Goal: Task Accomplishment & Management: Manage account settings

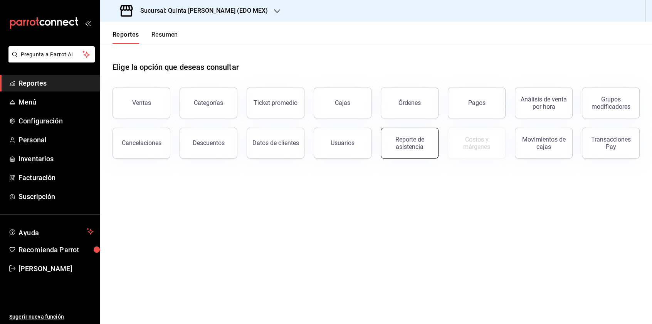
click at [433, 141] on div "Reporte de asistencia" at bounding box center [410, 143] width 48 height 15
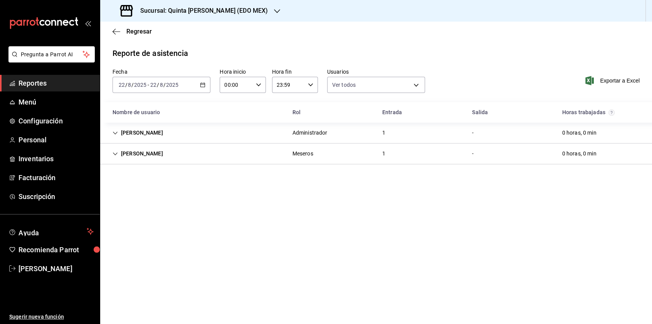
click at [309, 154] on div "Meseros" at bounding box center [302, 153] width 21 height 8
click at [132, 153] on div "[PERSON_NAME]" at bounding box center [137, 153] width 63 height 14
click at [146, 130] on div "[PERSON_NAME]" at bounding box center [137, 133] width 63 height 14
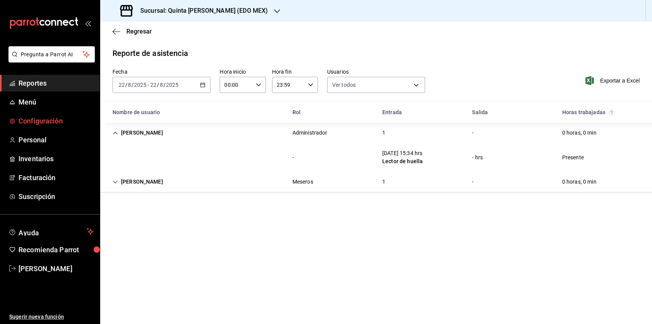
click at [37, 121] on span "Configuración" at bounding box center [55, 121] width 75 height 10
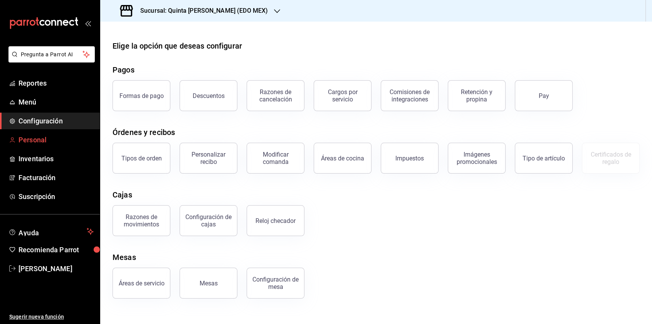
click at [43, 140] on span "Personal" at bounding box center [55, 139] width 75 height 10
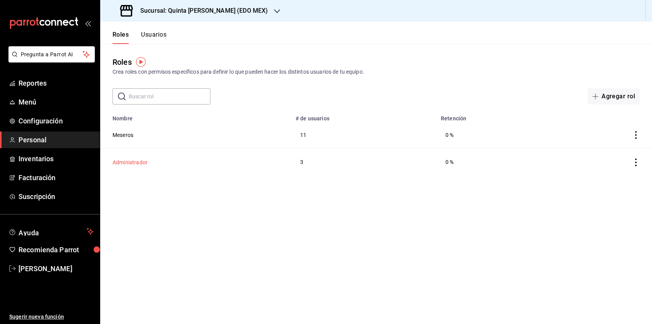
click at [128, 160] on button "Administrador" at bounding box center [129, 162] width 35 height 8
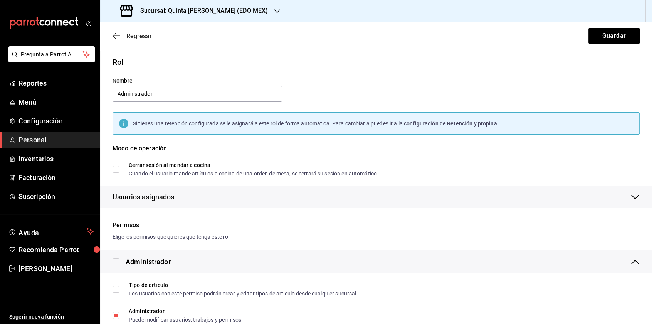
click at [115, 34] on icon "button" at bounding box center [116, 35] width 8 height 7
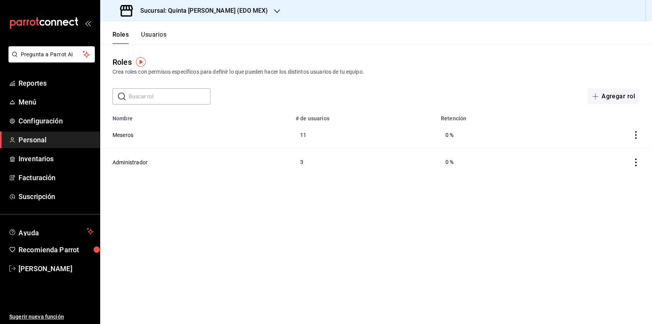
click at [160, 35] on button "Usuarios" at bounding box center [153, 37] width 25 height 13
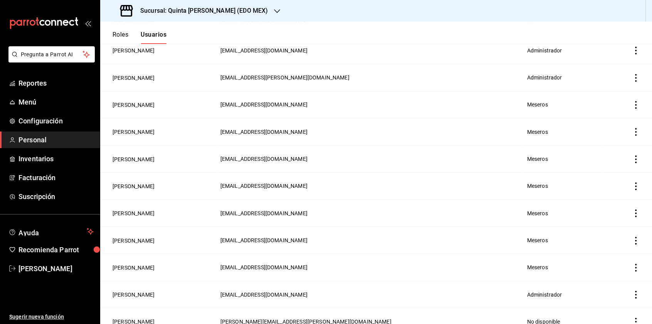
scroll to position [227, 0]
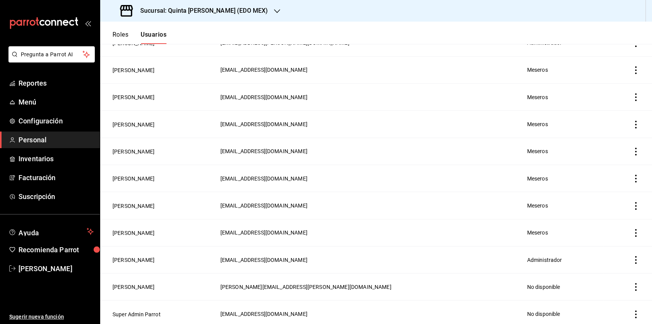
click at [632, 283] on icon "actions" at bounding box center [636, 287] width 8 height 8
click at [629, 283] on li "Duplicar" at bounding box center [601, 273] width 65 height 22
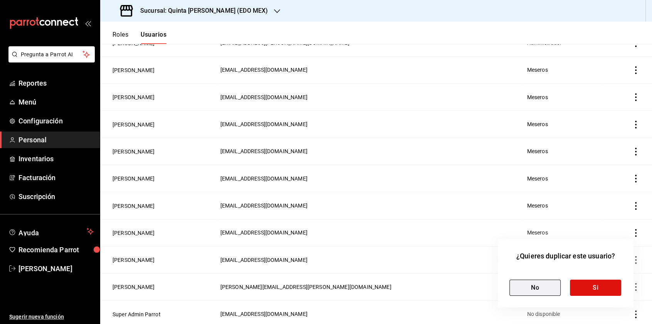
click at [515, 288] on button "No" at bounding box center [534, 287] width 51 height 16
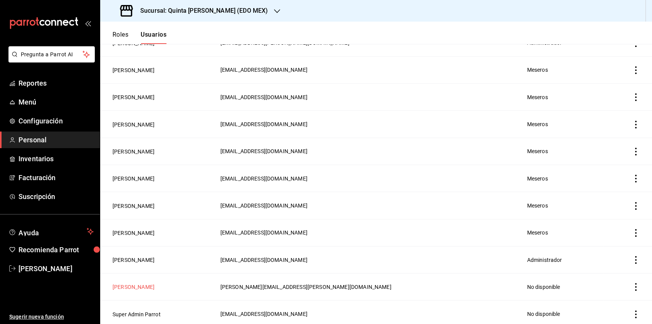
click at [134, 285] on button "[PERSON_NAME]" at bounding box center [133, 287] width 42 height 8
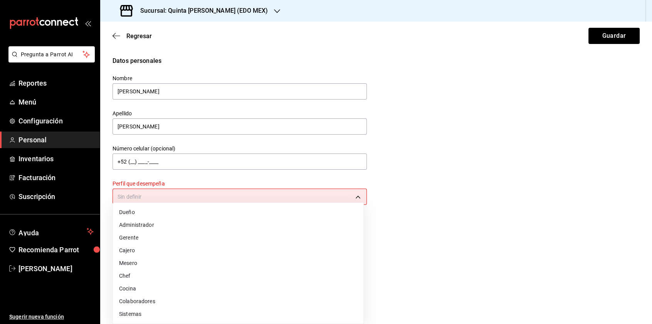
click at [203, 197] on body "Pregunta a Parrot AI Reportes Menú Configuración Personal Inventarios Facturaci…" at bounding box center [326, 162] width 652 height 324
click at [178, 234] on li "Gerente" at bounding box center [238, 237] width 250 height 13
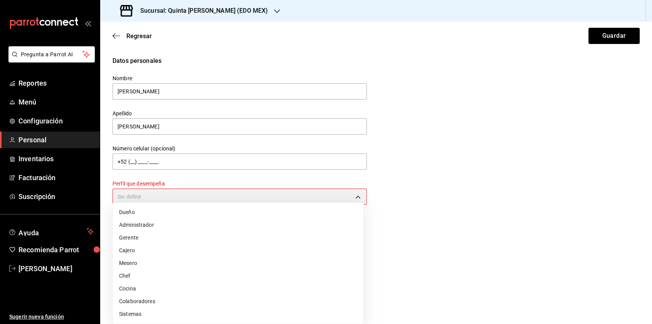
type input "MANAGER"
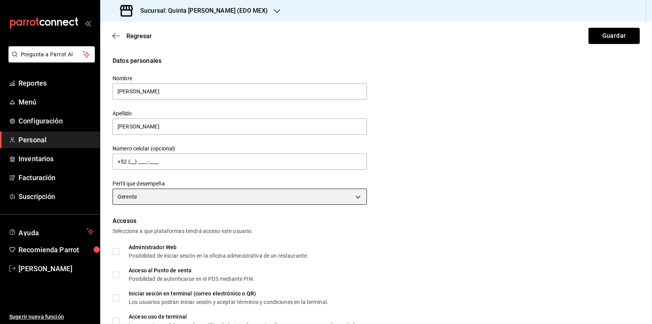
scroll to position [39, 0]
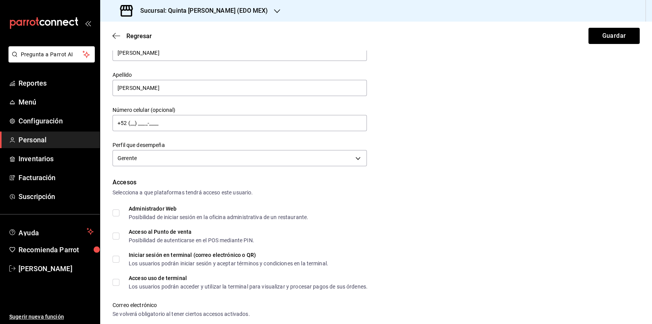
click at [117, 235] on input "Acceso al Punto de venta Posibilidad de autenticarse en el POS mediante PIN." at bounding box center [115, 235] width 7 height 7
checkbox input "true"
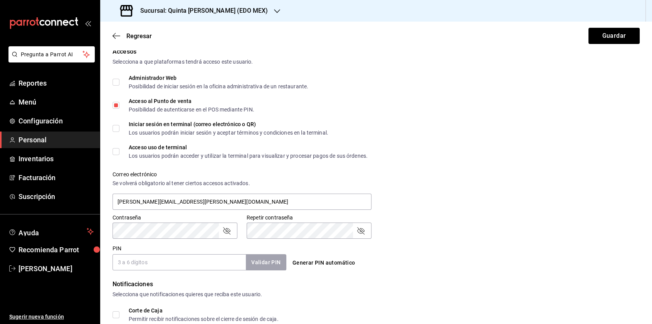
scroll to position [193, 0]
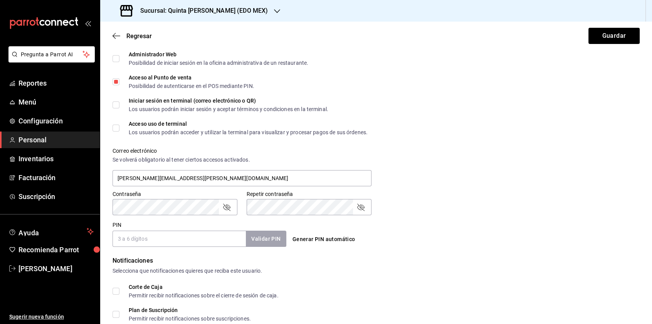
click at [408, 208] on div "Contraseña Contraseña Repetir contraseña Repetir contraseña" at bounding box center [371, 198] width 536 height 34
click at [242, 206] on div "Repetir contraseña Repetir contraseña" at bounding box center [304, 198] width 134 height 34
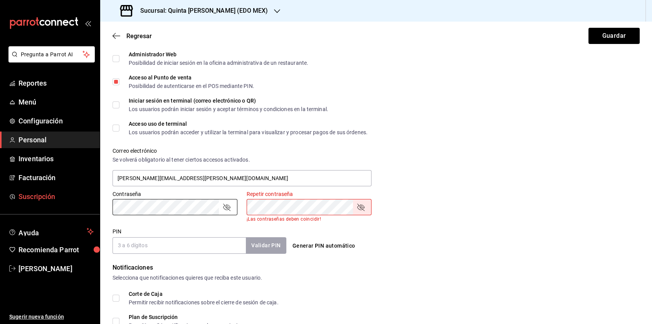
click at [82, 201] on div "Pregunta a Parrot AI Reportes Menú Configuración Personal Inventarios Facturaci…" at bounding box center [326, 162] width 652 height 324
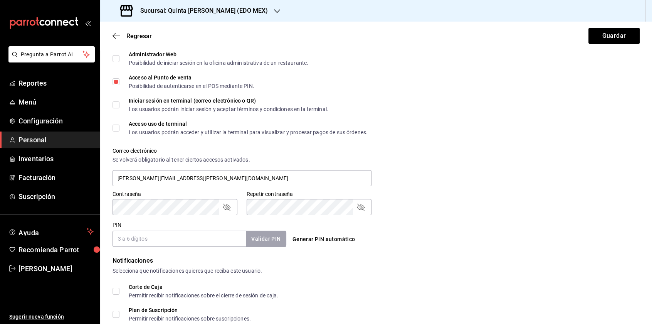
click at [122, 244] on input "PIN" at bounding box center [178, 238] width 133 height 16
type input "2808"
click at [267, 241] on button "Validar PIN" at bounding box center [265, 238] width 41 height 17
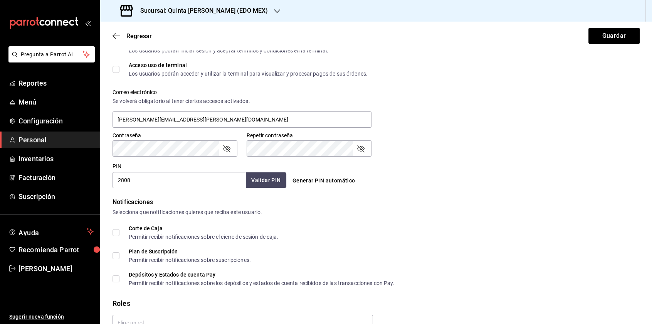
scroll to position [292, 0]
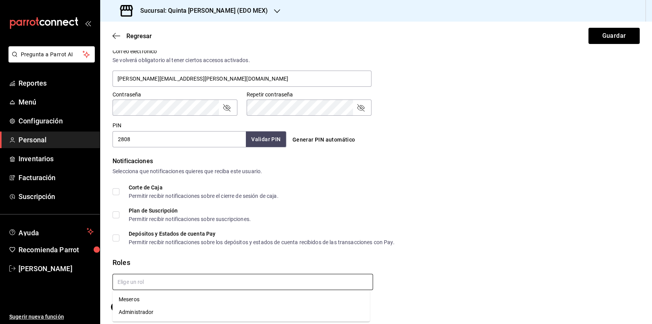
click at [195, 280] on input "text" at bounding box center [242, 281] width 260 height 16
click at [195, 280] on input "Gerente" at bounding box center [242, 281] width 260 height 16
type input "Gerente"
click at [245, 260] on div "Roles" at bounding box center [375, 262] width 527 height 10
click at [176, 276] on input "text" at bounding box center [242, 281] width 260 height 16
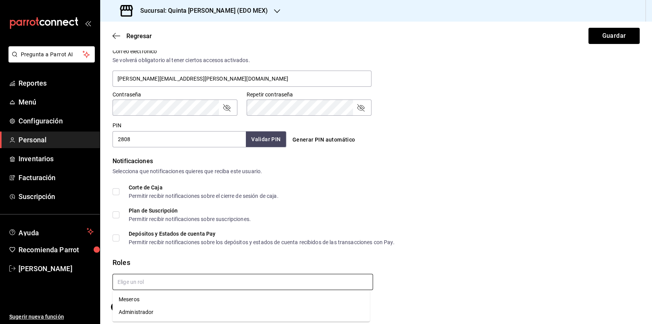
click at [158, 299] on li "Meseros" at bounding box center [240, 299] width 257 height 13
checkbox input "true"
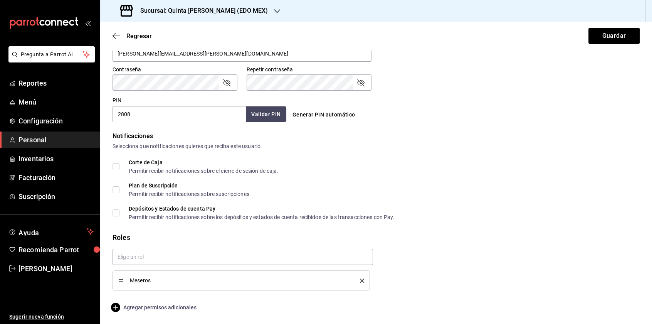
click at [171, 302] on span "Agregar permisos adicionales" at bounding box center [154, 306] width 84 height 9
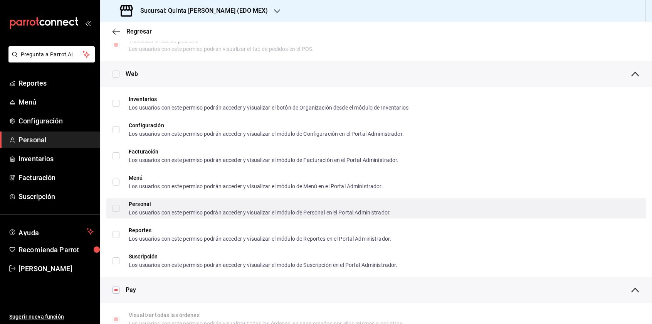
click at [118, 207] on input "Personal Los usuarios con este permiso podrán acceder y visualizar el módulo de…" at bounding box center [115, 208] width 7 height 7
checkbox input "true"
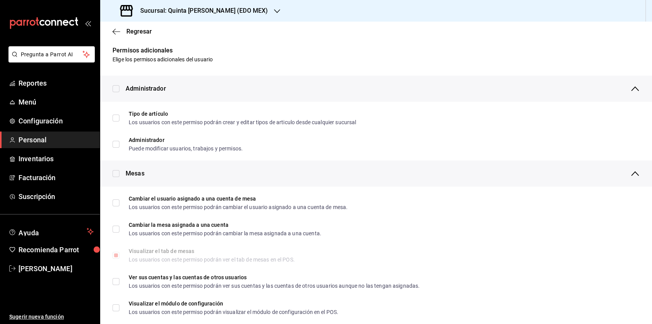
scroll to position [0, 0]
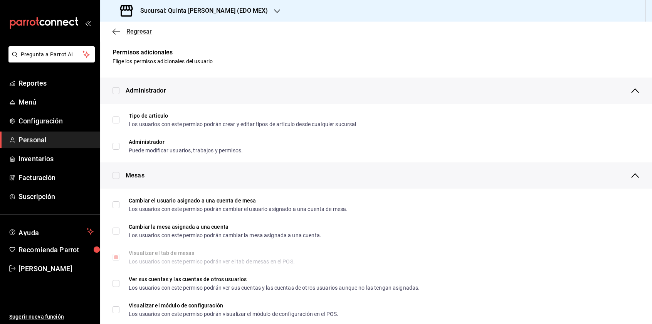
click at [113, 31] on icon "button" at bounding box center [116, 31] width 8 height 0
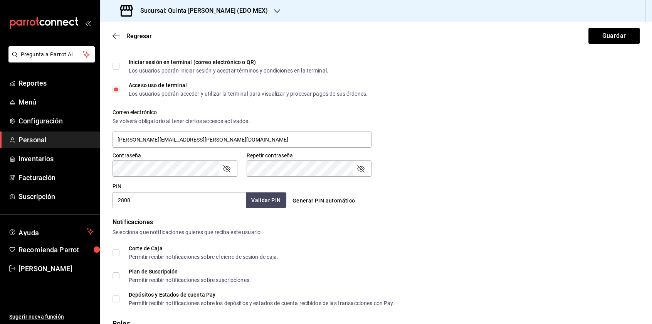
scroll to position [317, 0]
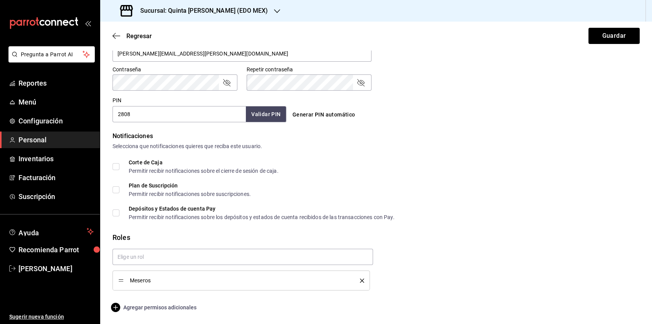
click at [169, 308] on span "Agregar permisos adicionales" at bounding box center [154, 306] width 84 height 9
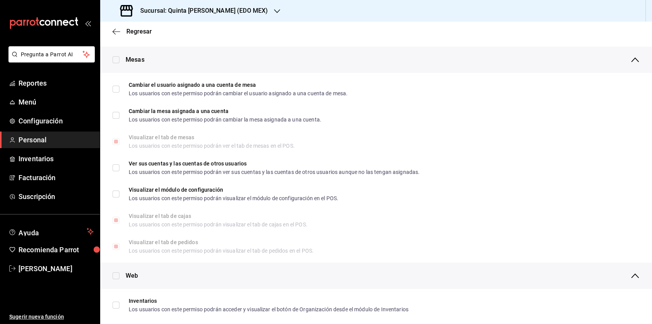
scroll to position [0, 0]
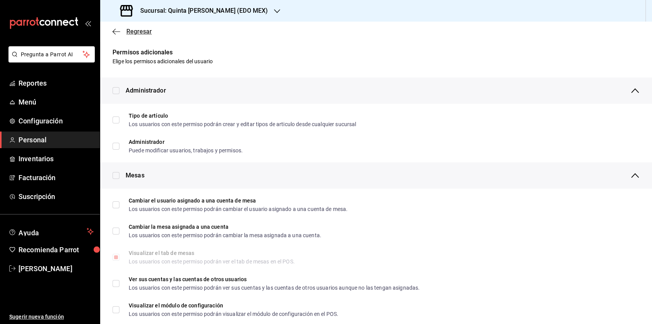
click at [115, 29] on icon "button" at bounding box center [116, 31] width 8 height 7
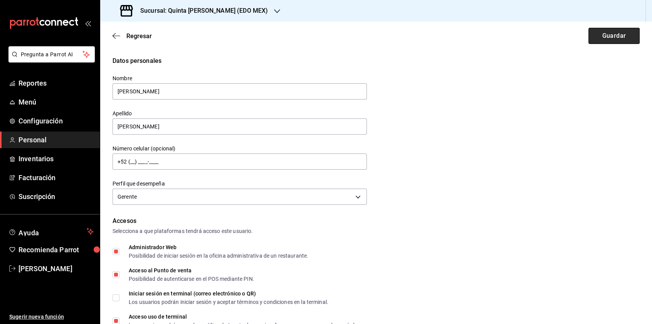
click at [602, 34] on button "Guardar" at bounding box center [613, 36] width 51 height 16
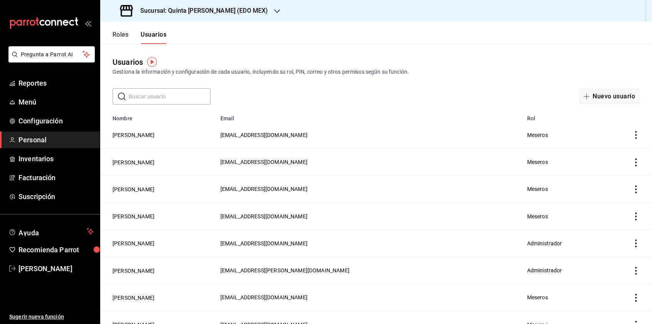
click at [632, 134] on icon "actions" at bounding box center [636, 135] width 8 height 8
click at [294, 134] on div at bounding box center [326, 162] width 652 height 324
click at [128, 134] on button "[PERSON_NAME]" at bounding box center [133, 135] width 42 height 8
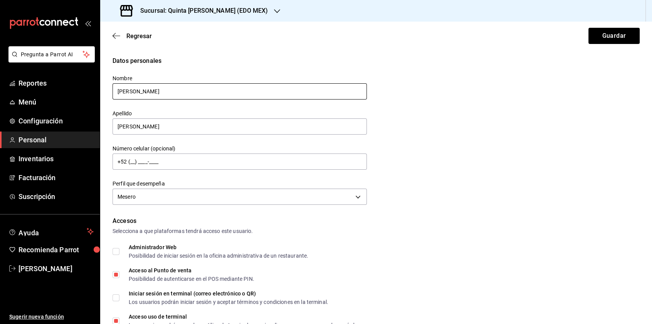
click at [161, 88] on input "[PERSON_NAME]" at bounding box center [239, 91] width 254 height 16
drag, startPoint x: 161, startPoint y: 88, endPoint x: 97, endPoint y: 90, distance: 63.6
click at [97, 90] on div "Pregunta a Parrot AI Reportes Menú Configuración Personal Inventarios Facturaci…" at bounding box center [326, 162] width 652 height 324
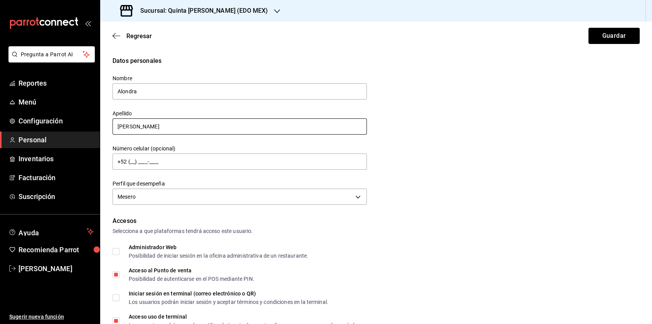
type input "Alondra"
drag, startPoint x: 148, startPoint y: 124, endPoint x: 112, endPoint y: 130, distance: 36.2
click at [112, 130] on input "[PERSON_NAME]" at bounding box center [239, 126] width 254 height 16
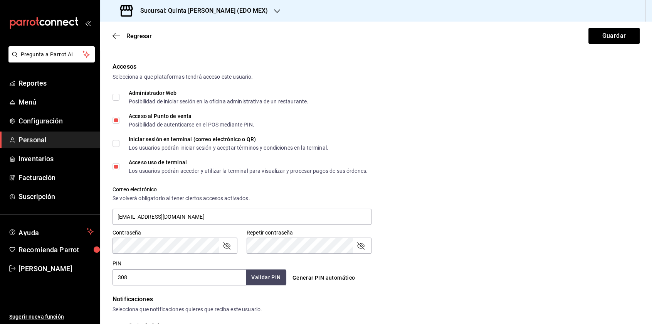
scroll to position [193, 0]
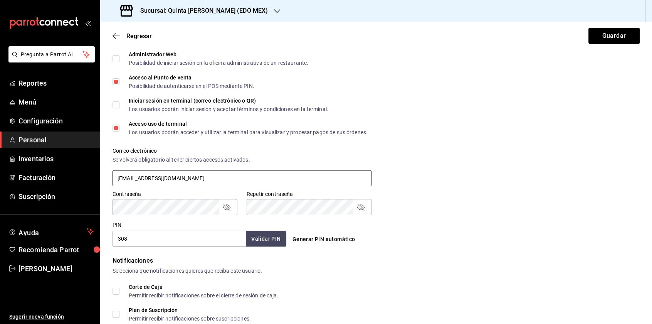
type input "[PERSON_NAME]"
drag, startPoint x: 214, startPoint y: 178, endPoint x: 82, endPoint y: 171, distance: 131.5
click at [82, 171] on div "Pregunta a Parrot AI Reportes Menú Configuración Personal Inventarios Facturaci…" at bounding box center [326, 162] width 652 height 324
type input "[EMAIL_ADDRESS][DOMAIN_NAME]"
drag, startPoint x: 176, startPoint y: 238, endPoint x: 118, endPoint y: 243, distance: 58.4
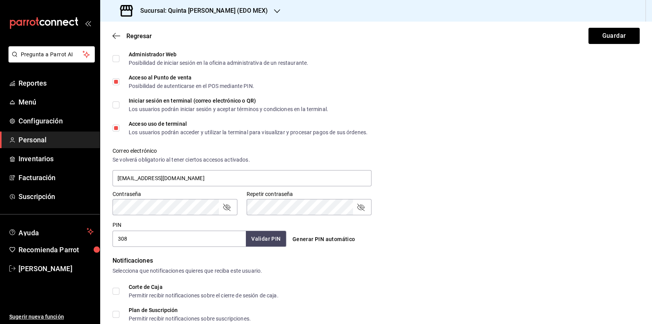
click at [118, 243] on input "308" at bounding box center [178, 238] width 133 height 16
type input "1926"
click at [271, 238] on button "Validar PIN" at bounding box center [265, 238] width 41 height 17
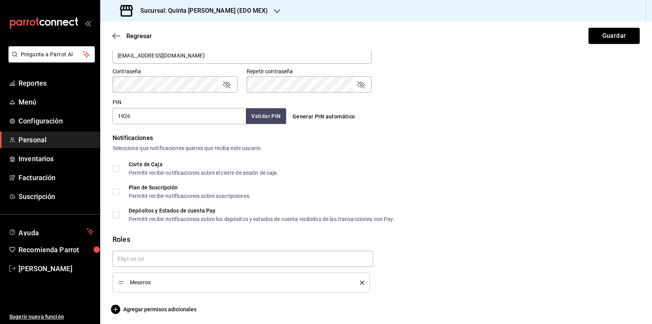
scroll to position [317, 0]
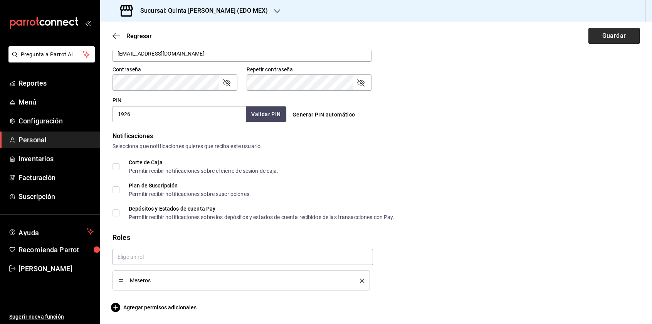
click at [607, 35] on button "Guardar" at bounding box center [613, 36] width 51 height 16
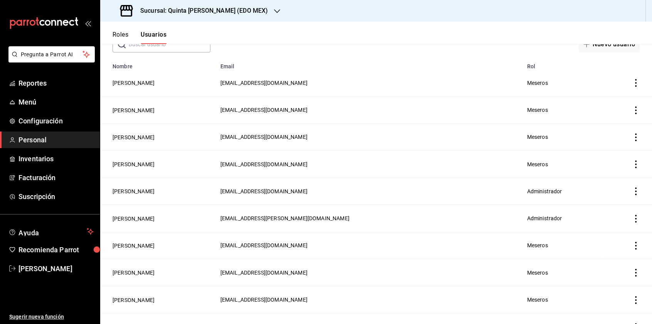
scroll to position [39, 0]
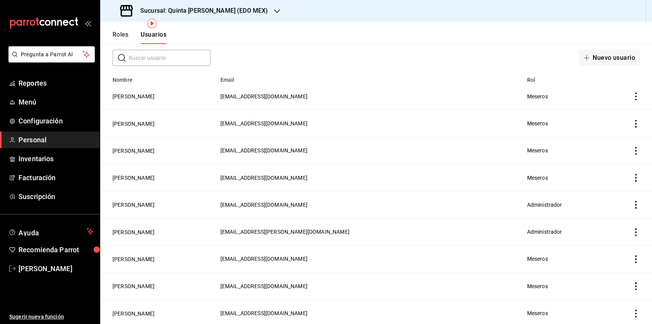
click at [632, 122] on icon "actions" at bounding box center [636, 124] width 8 height 8
click at [612, 134] on li "Eliminar" at bounding box center [601, 135] width 65 height 22
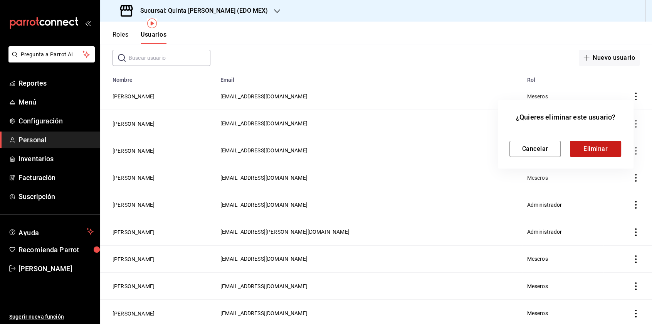
click at [603, 150] on button "Eliminar" at bounding box center [595, 149] width 51 height 16
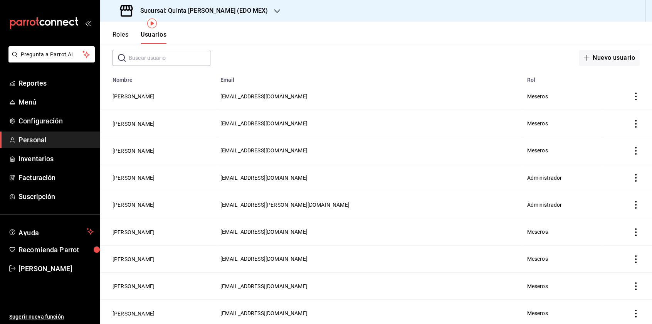
click at [632, 149] on icon "actions" at bounding box center [636, 151] width 8 height 8
click at [607, 159] on span "Eliminar" at bounding box center [602, 161] width 20 height 6
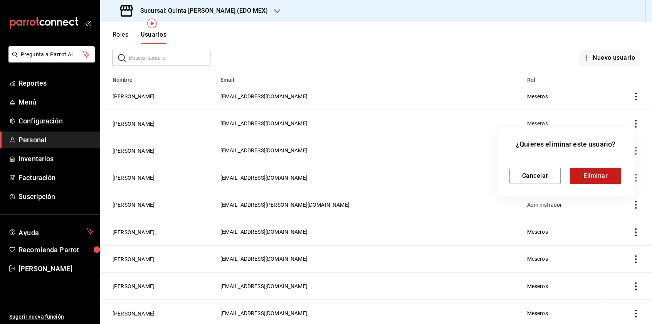
click at [595, 173] on button "Eliminar" at bounding box center [595, 176] width 51 height 16
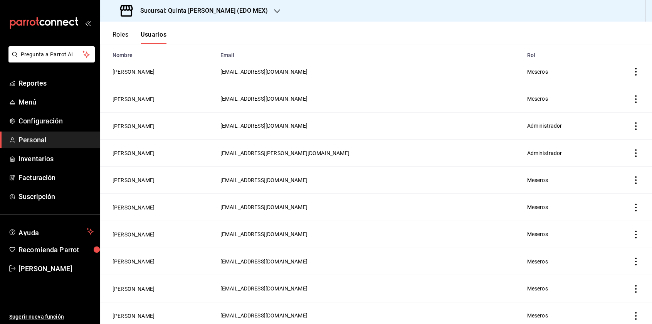
scroll to position [77, 0]
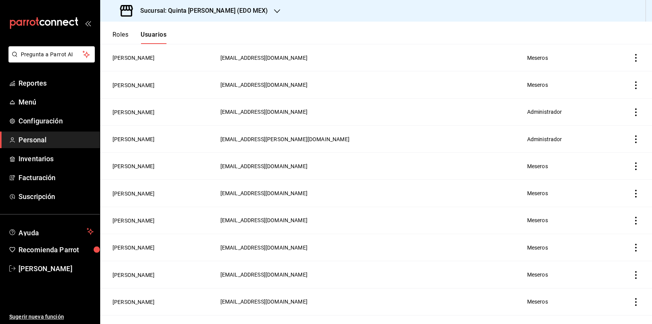
click at [632, 216] on icon "actions" at bounding box center [636, 220] width 8 height 8
click at [612, 229] on li "Eliminar" at bounding box center [601, 231] width 65 height 22
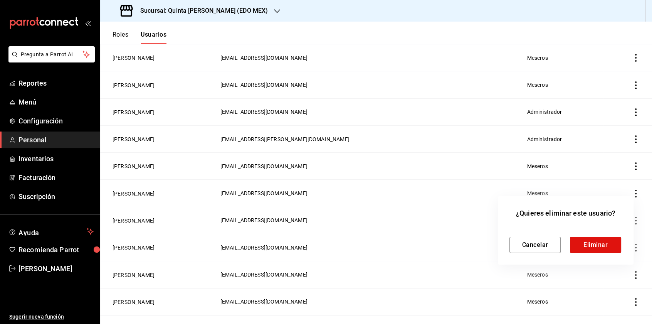
click at [609, 242] on button "Eliminar" at bounding box center [595, 245] width 51 height 16
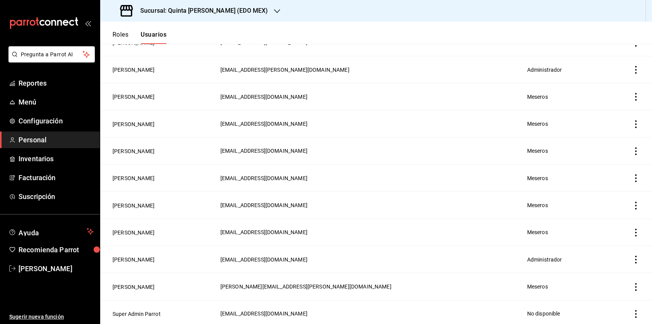
scroll to position [147, 0]
click at [635, 149] on icon "actions" at bounding box center [636, 151] width 2 height 8
click at [574, 118] on div at bounding box center [326, 162] width 652 height 324
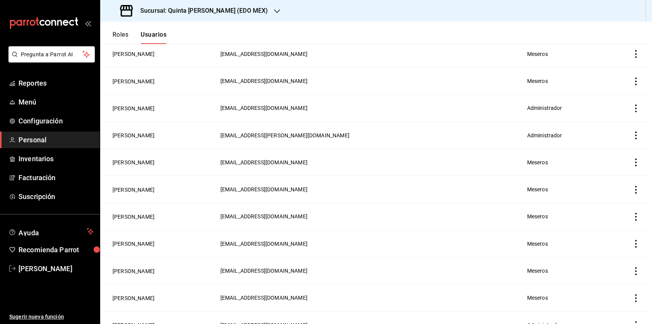
scroll to position [116, 0]
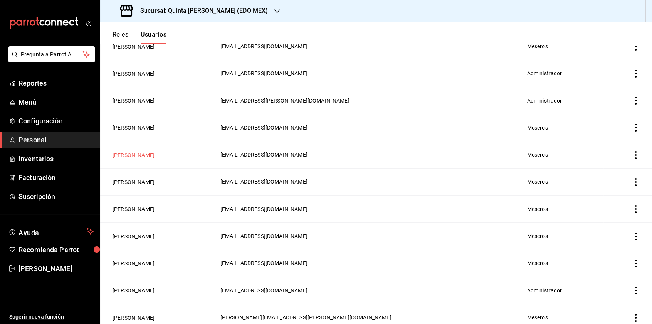
click at [139, 153] on button "[PERSON_NAME]" at bounding box center [133, 155] width 42 height 8
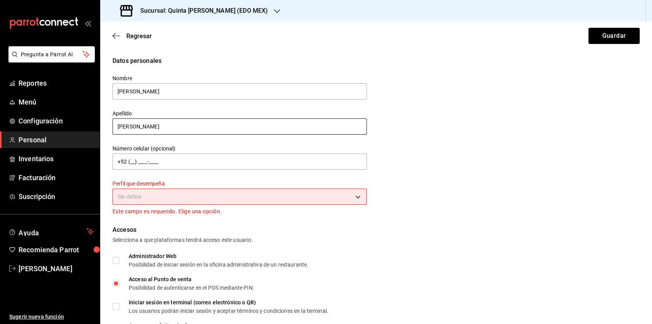
click at [119, 126] on input "[PERSON_NAME]" at bounding box center [239, 126] width 254 height 16
type input "[PERSON_NAME]"
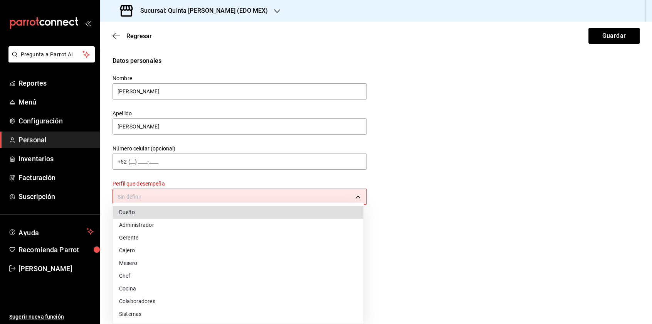
click at [204, 195] on body "Pregunta a Parrot AI Reportes Menú Configuración Personal Inventarios Facturaci…" at bounding box center [326, 162] width 652 height 324
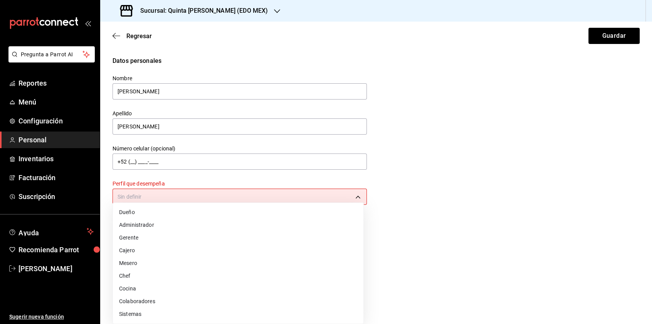
click at [204, 195] on div at bounding box center [326, 162] width 652 height 324
click at [204, 195] on body "Pregunta a Parrot AI Reportes Menú Configuración Personal Inventarios Facturaci…" at bounding box center [326, 162] width 652 height 324
click at [204, 195] on div at bounding box center [326, 162] width 652 height 324
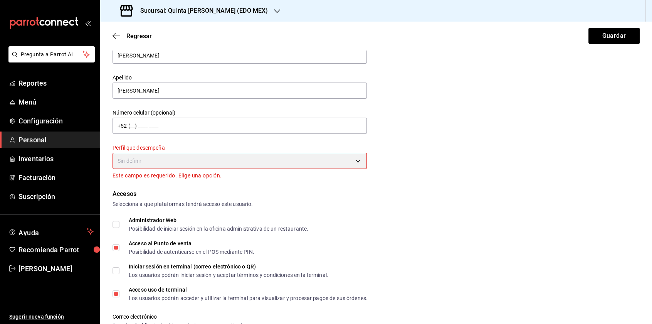
scroll to position [18, 0]
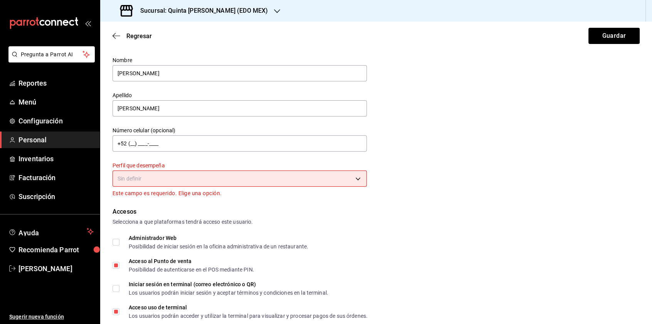
click at [352, 176] on body "Pregunta a Parrot AI Reportes Menú Configuración Personal Inventarios Facturaci…" at bounding box center [326, 162] width 652 height 324
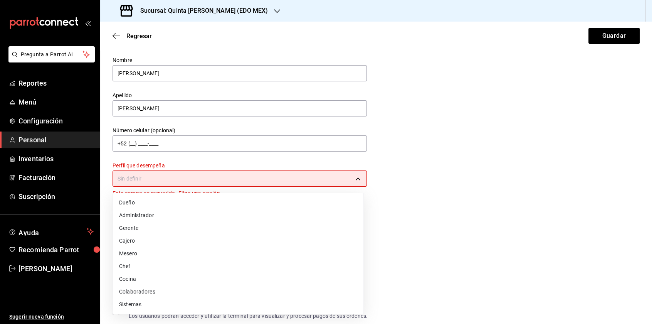
click at [153, 270] on li "Chef" at bounding box center [238, 266] width 250 height 13
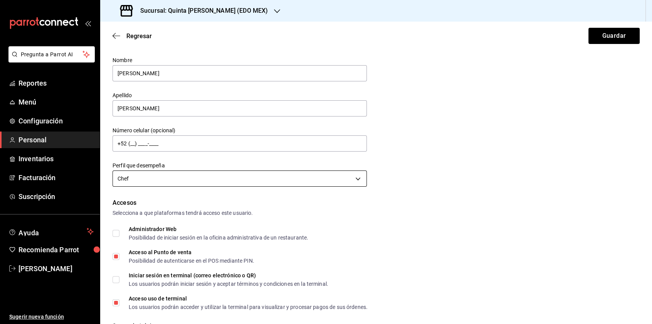
click at [352, 177] on body "Pregunta a Parrot AI Reportes Menú Configuración Personal Inventarios Facturaci…" at bounding box center [326, 162] width 652 height 324
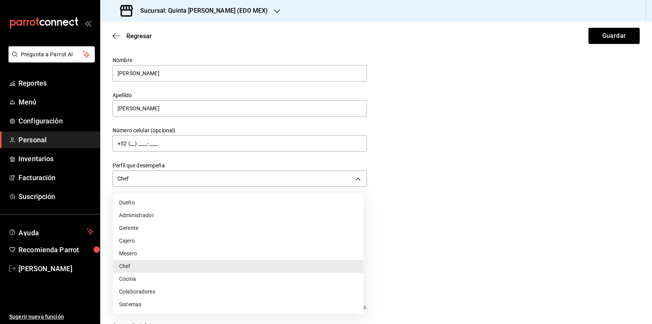
click at [181, 230] on li "Gerente" at bounding box center [238, 227] width 250 height 13
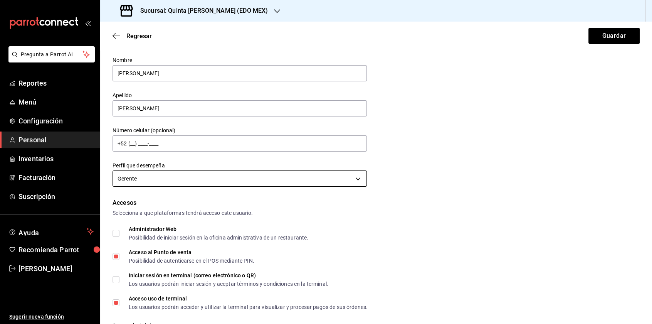
click at [353, 173] on body "Pregunta a Parrot AI Reportes Menú Configuración Personal Inventarios Facturaci…" at bounding box center [326, 162] width 652 height 324
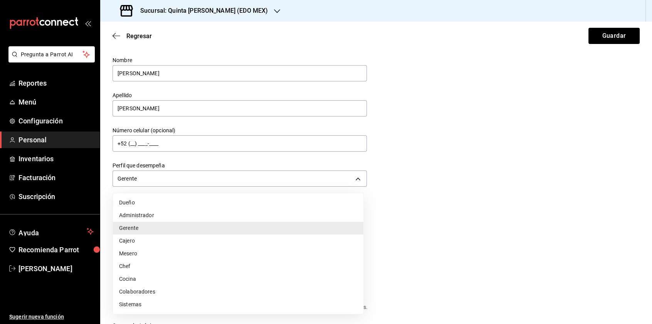
click at [158, 250] on li "Mesero" at bounding box center [238, 253] width 250 height 13
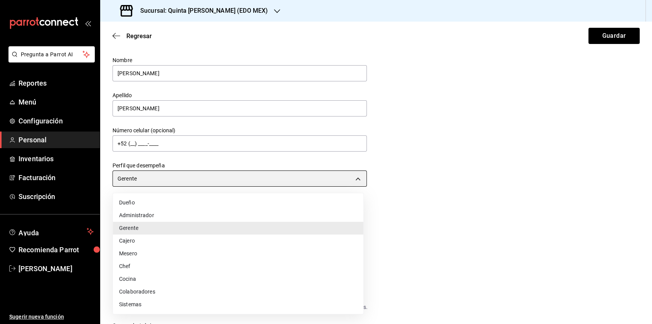
type input "WAITER"
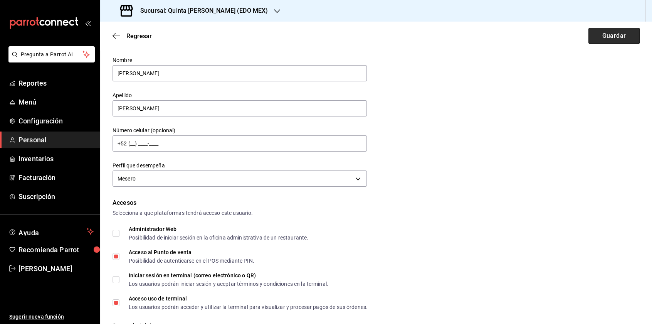
click at [616, 37] on button "Guardar" at bounding box center [613, 36] width 51 height 16
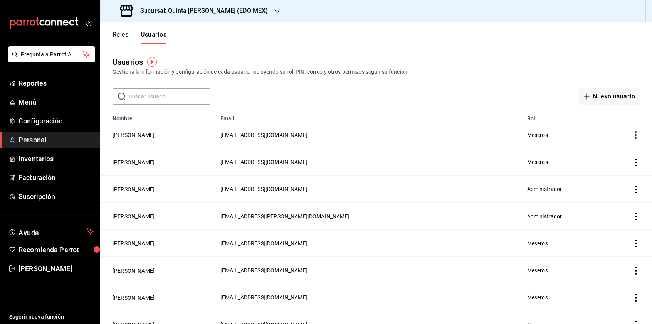
click at [632, 159] on icon "actions" at bounding box center [636, 162] width 8 height 8
click at [611, 151] on span "Duplicar" at bounding box center [595, 151] width 34 height 9
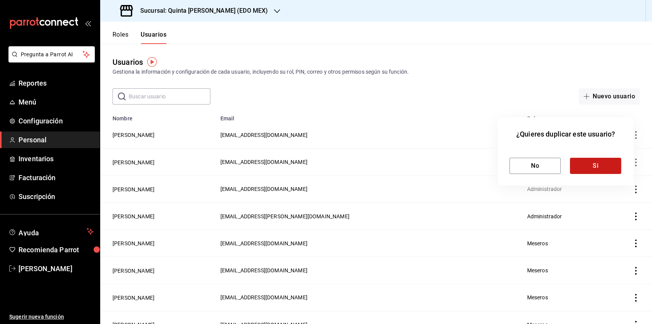
click at [601, 165] on button "Si" at bounding box center [595, 166] width 51 height 16
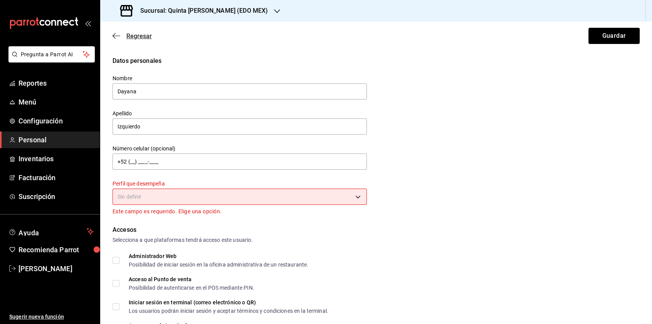
click at [119, 34] on icon "button" at bounding box center [116, 35] width 8 height 7
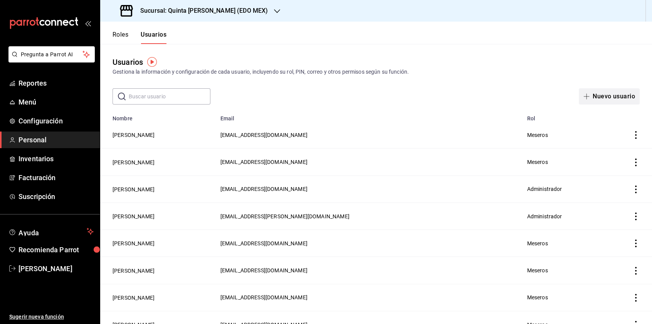
click at [604, 99] on button "Nuevo usuario" at bounding box center [609, 96] width 61 height 16
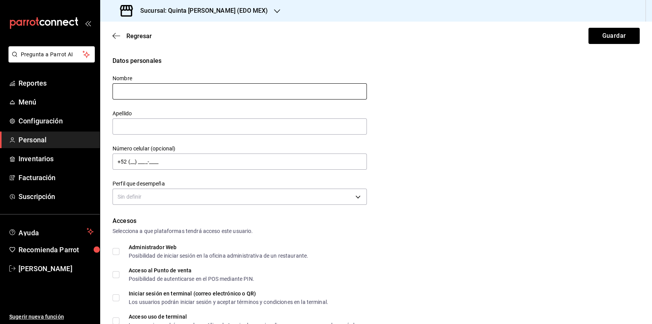
click at [284, 89] on input "text" at bounding box center [239, 91] width 254 height 16
type input "[PERSON_NAME]"
click at [158, 134] on div "Apellido" at bounding box center [239, 123] width 254 height 26
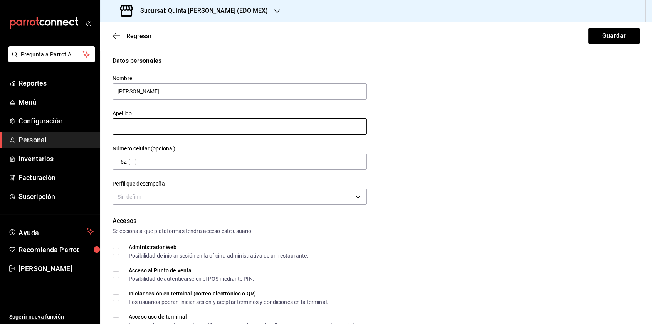
click at [158, 124] on input "text" at bounding box center [239, 126] width 254 height 16
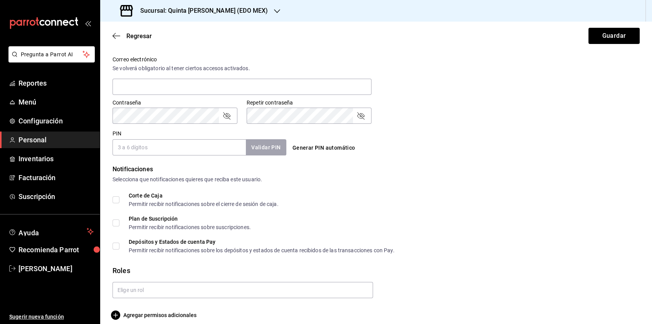
scroll to position [292, 0]
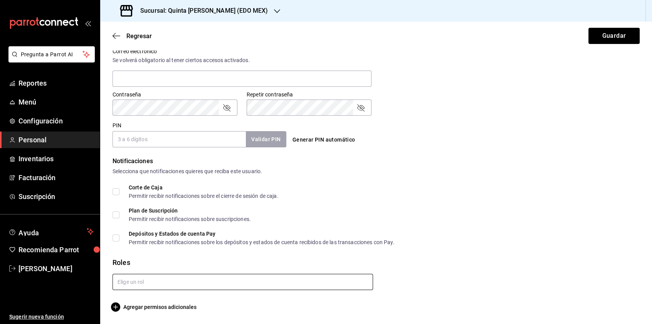
type input "Juárez"
click at [146, 284] on input "text" at bounding box center [242, 281] width 260 height 16
click at [146, 299] on li "Meseros" at bounding box center [240, 299] width 257 height 13
checkbox input "true"
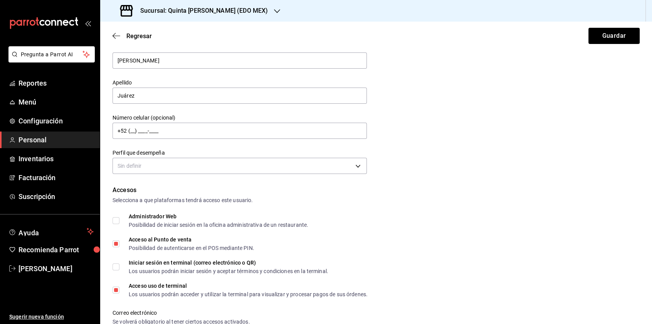
scroll to position [22, 0]
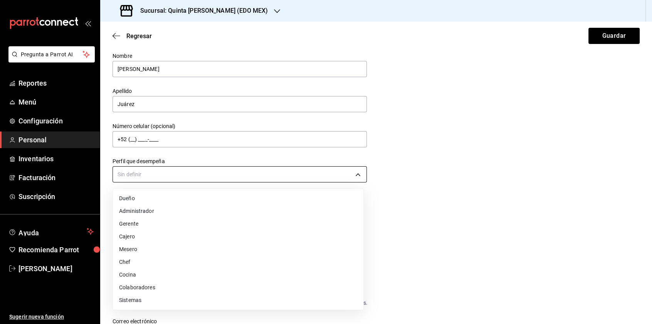
click at [299, 176] on body "Pregunta a Parrot AI Reportes Menú Configuración Personal Inventarios Facturaci…" at bounding box center [326, 162] width 652 height 324
click at [251, 250] on li "Mesero" at bounding box center [238, 249] width 250 height 13
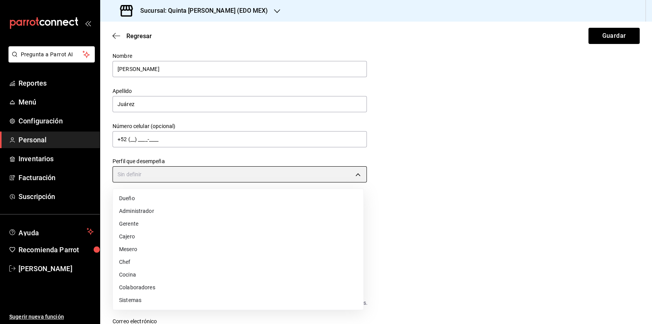
type input "WAITER"
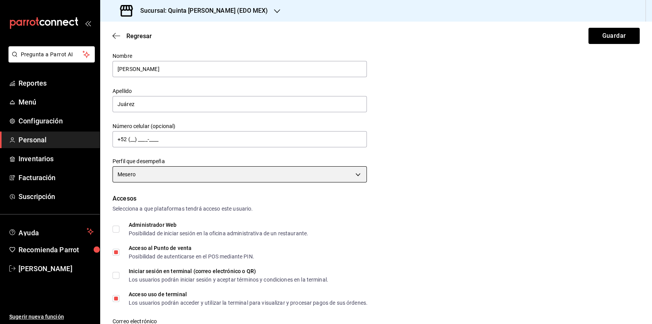
scroll to position [176, 0]
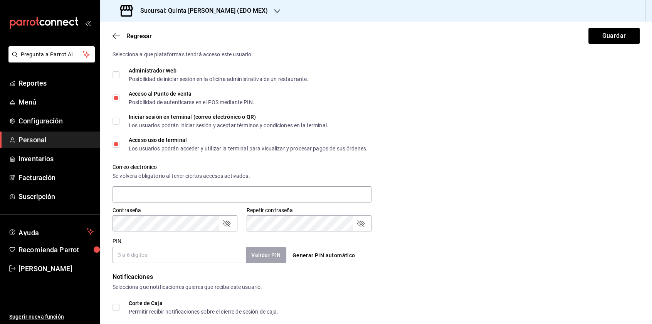
click at [190, 252] on input "PIN" at bounding box center [178, 255] width 133 height 16
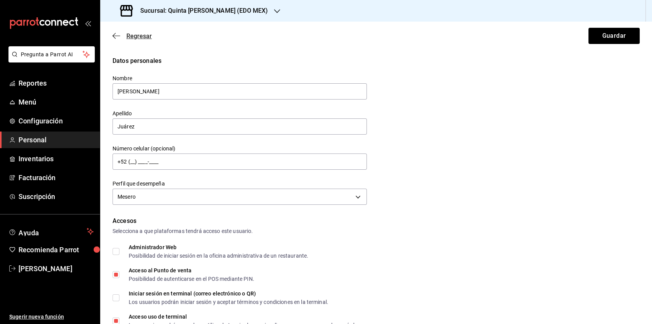
click at [116, 33] on icon "button" at bounding box center [116, 35] width 8 height 7
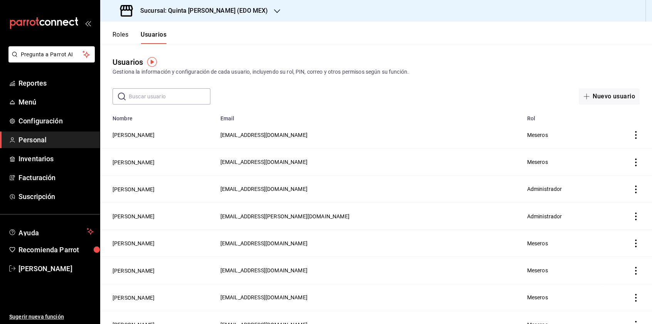
click at [52, 136] on span "Personal" at bounding box center [55, 139] width 75 height 10
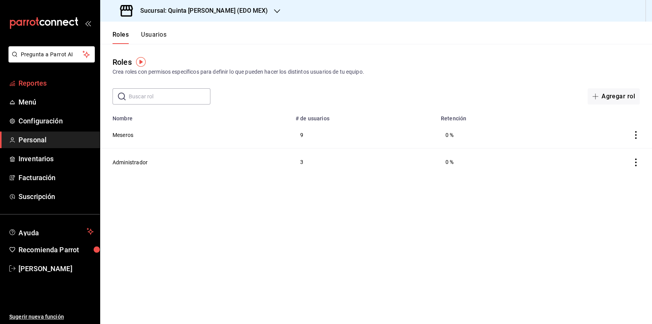
click at [42, 84] on span "Reportes" at bounding box center [55, 83] width 75 height 10
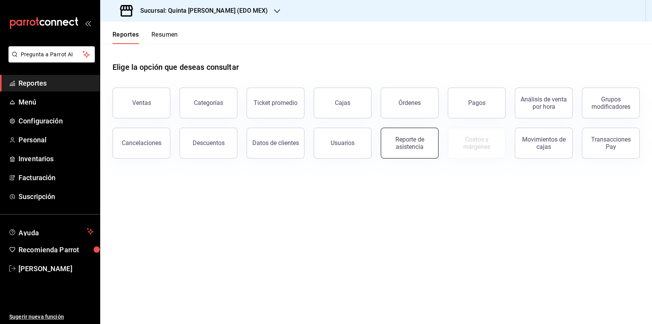
click at [433, 140] on div "Reporte de asistencia" at bounding box center [410, 143] width 48 height 15
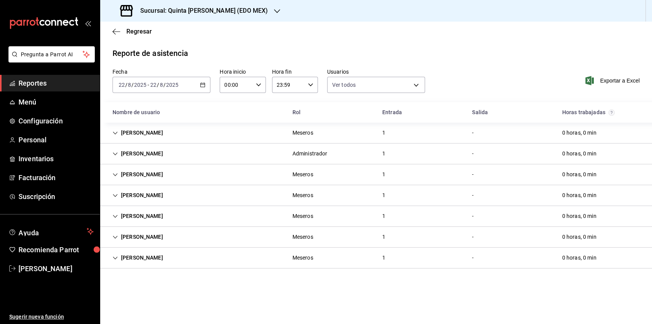
click at [116, 153] on icon "Cell" at bounding box center [114, 153] width 5 height 5
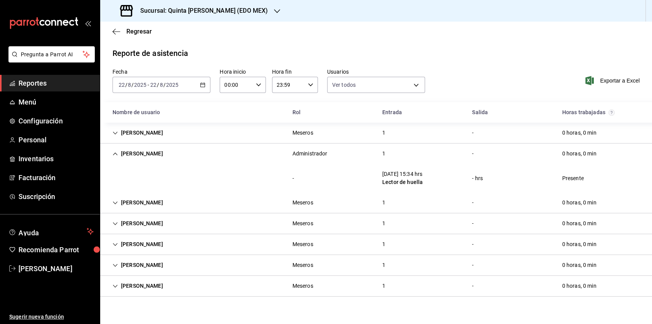
click at [115, 153] on icon "Cell" at bounding box center [115, 153] width 5 height 3
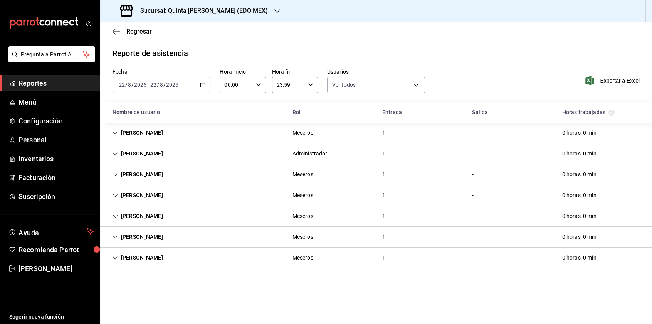
click at [114, 133] on icon "Cell" at bounding box center [114, 132] width 5 height 5
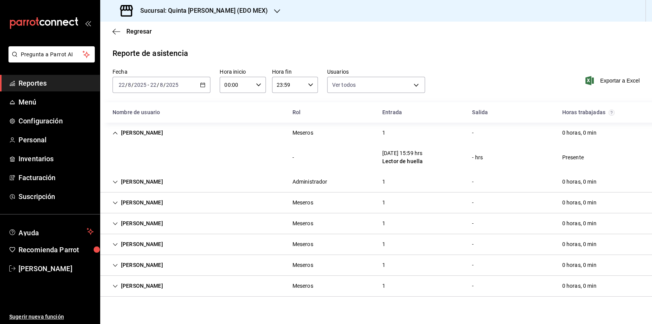
click at [114, 133] on icon "Cell" at bounding box center [114, 132] width 5 height 5
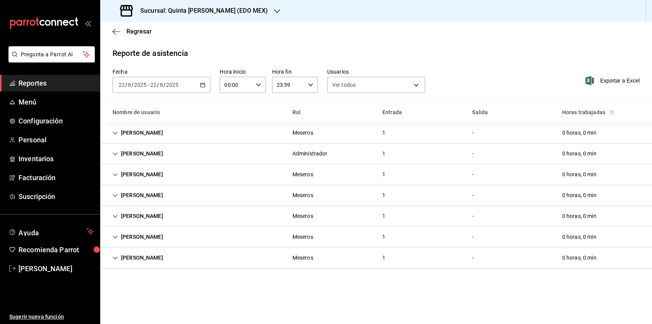
click at [112, 174] on icon "Cell" at bounding box center [114, 174] width 5 height 5
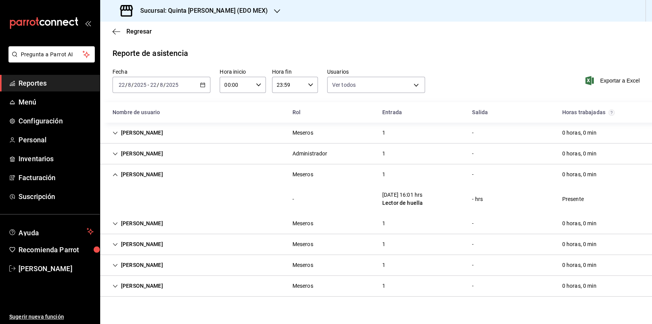
click at [112, 174] on icon "Cell" at bounding box center [114, 174] width 5 height 5
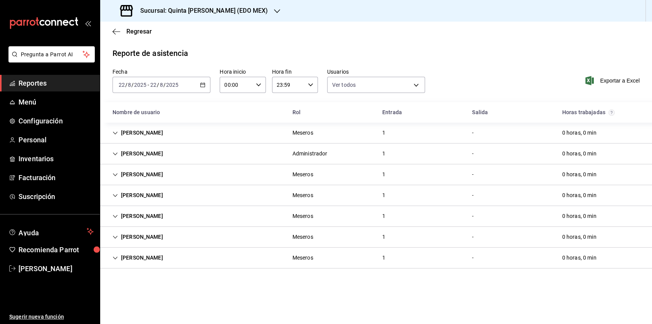
click at [113, 198] on div "[PERSON_NAME]" at bounding box center [137, 195] width 63 height 14
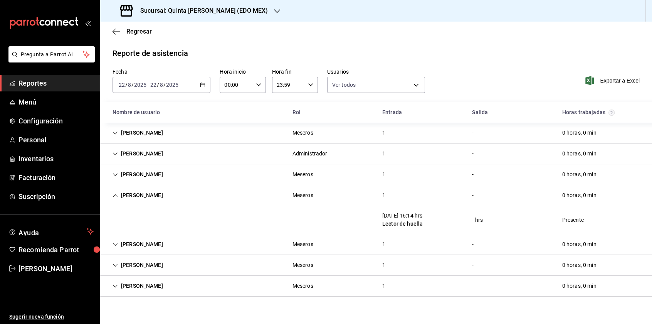
click at [113, 198] on div "[PERSON_NAME]" at bounding box center [137, 195] width 63 height 14
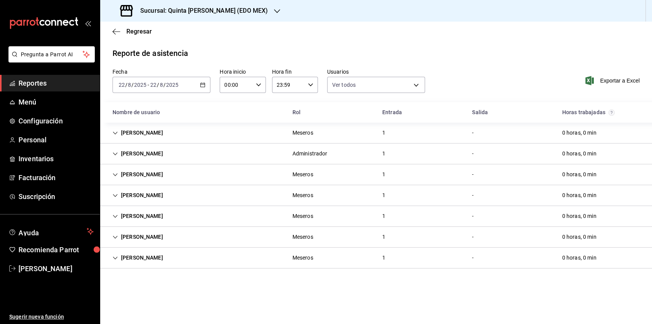
click at [114, 217] on icon "Cell" at bounding box center [114, 215] width 5 height 5
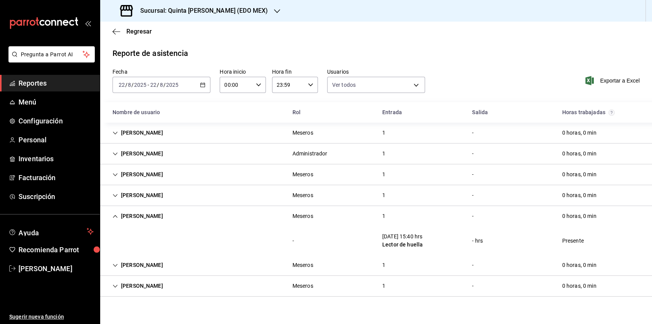
click at [114, 217] on icon "Cell" at bounding box center [114, 215] width 5 height 5
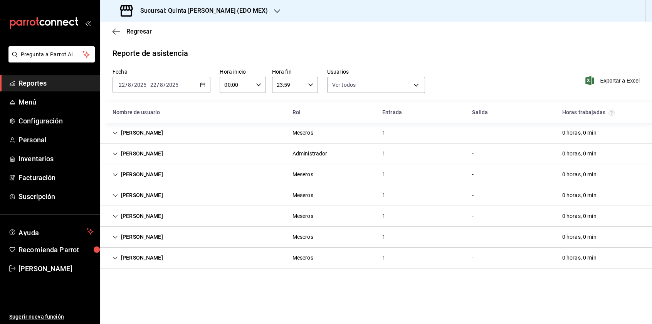
click at [112, 236] on icon "Cell" at bounding box center [114, 236] width 5 height 5
click at [115, 257] on icon "Cell" at bounding box center [114, 257] width 5 height 5
click at [37, 86] on span "Reportes" at bounding box center [55, 83] width 75 height 10
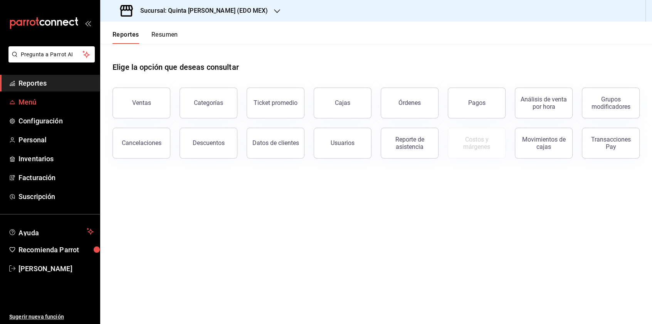
click at [34, 101] on span "Menú" at bounding box center [55, 102] width 75 height 10
